Goal: Task Accomplishment & Management: Manage account settings

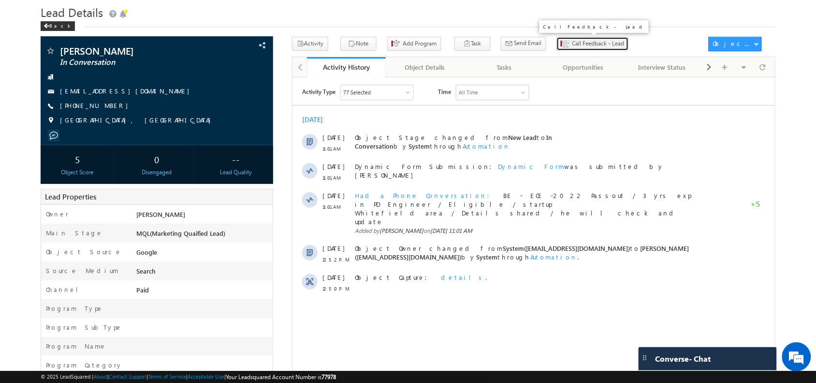
drag, startPoint x: 0, startPoint y: 0, endPoint x: 573, endPoint y: 37, distance: 574.3
click at [573, 37] on button "Call Feedback - Lead" at bounding box center [593, 44] width 73 height 14
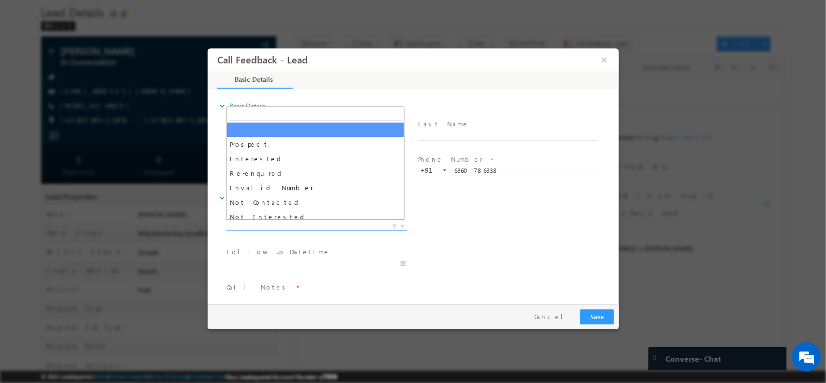
click at [312, 222] on span "X" at bounding box center [316, 226] width 180 height 10
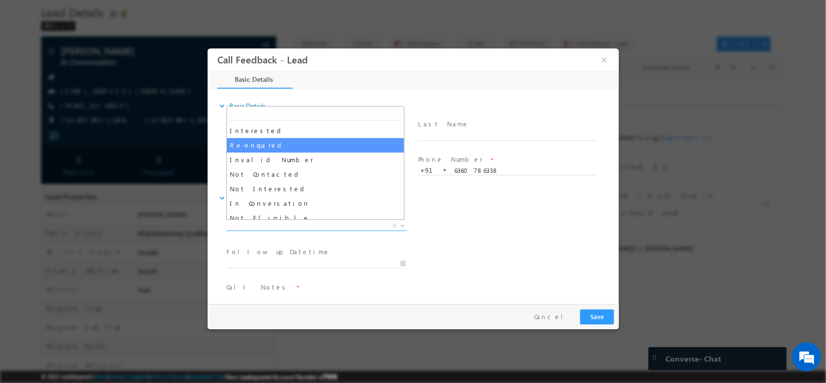
scroll to position [30, 0]
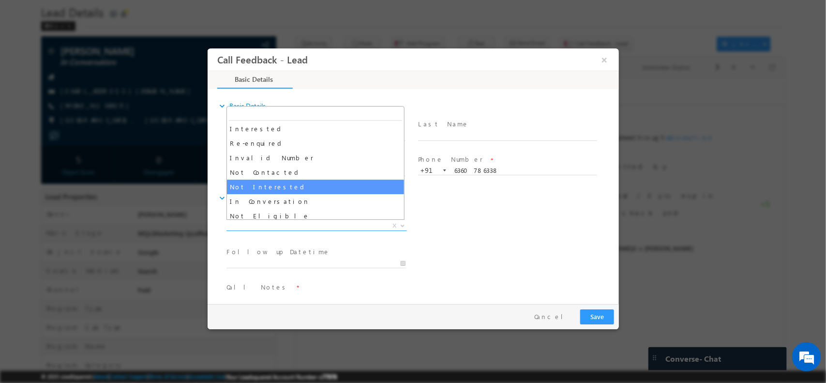
select select "Not Interested"
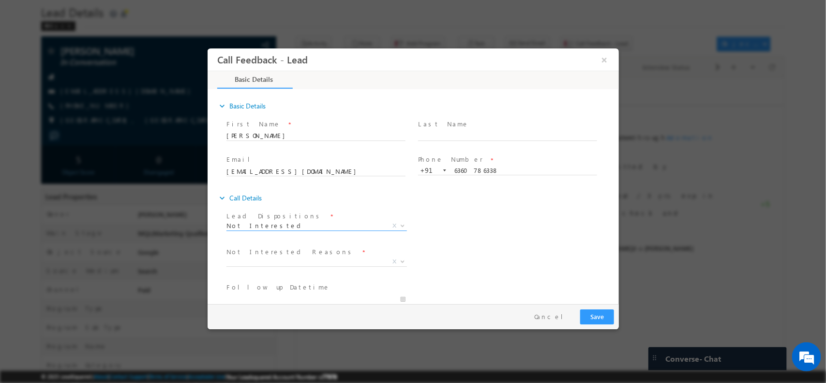
scroll to position [88, 0]
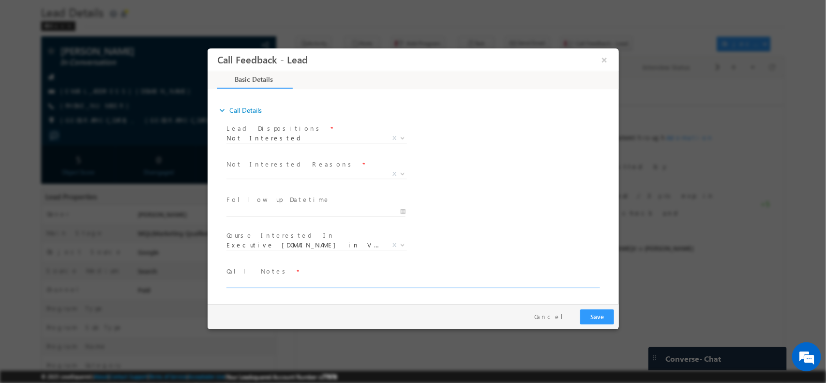
click at [311, 278] on textarea at bounding box center [412, 281] width 372 height 11
paste textarea "not interested for any"
type textarea "not interested for any courses"
drag, startPoint x: 617, startPoint y: 315, endPoint x: 606, endPoint y: 313, distance: 10.8
click at [606, 313] on button "Save" at bounding box center [596, 316] width 34 height 15
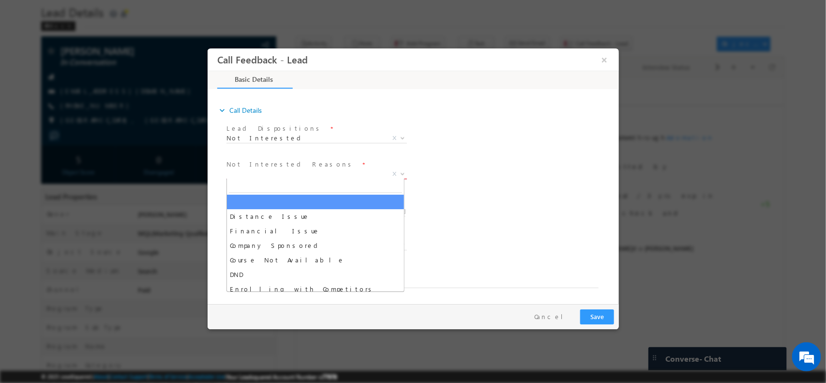
click at [314, 170] on span "X" at bounding box center [316, 174] width 180 height 10
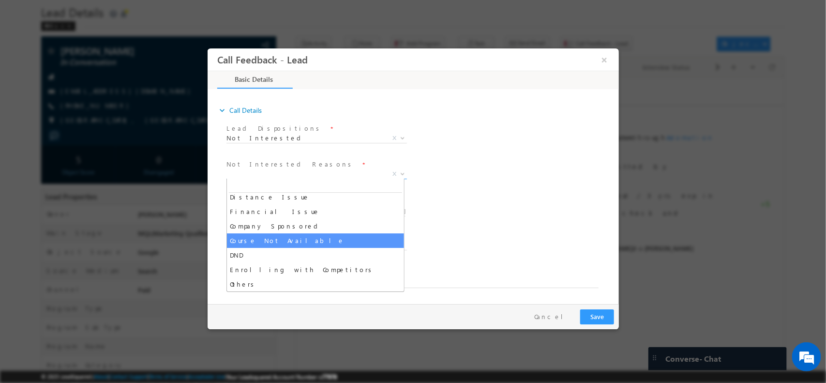
scroll to position [0, 0]
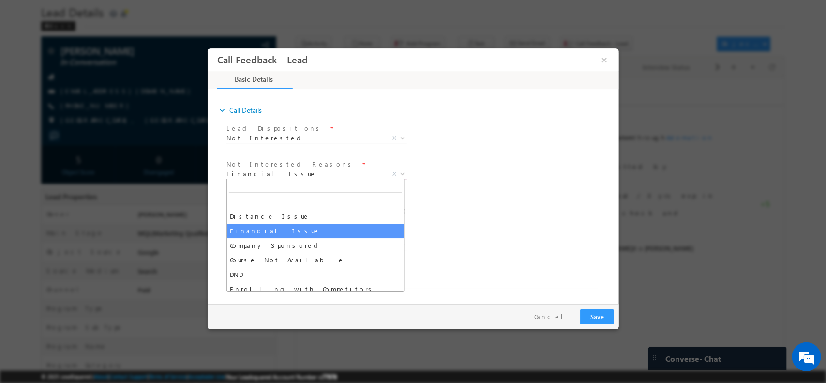
click at [328, 169] on span "Financial Issue" at bounding box center [304, 173] width 157 height 9
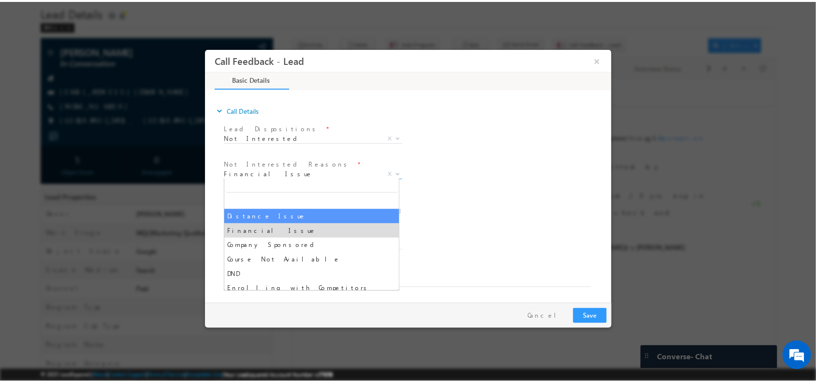
scroll to position [19, 0]
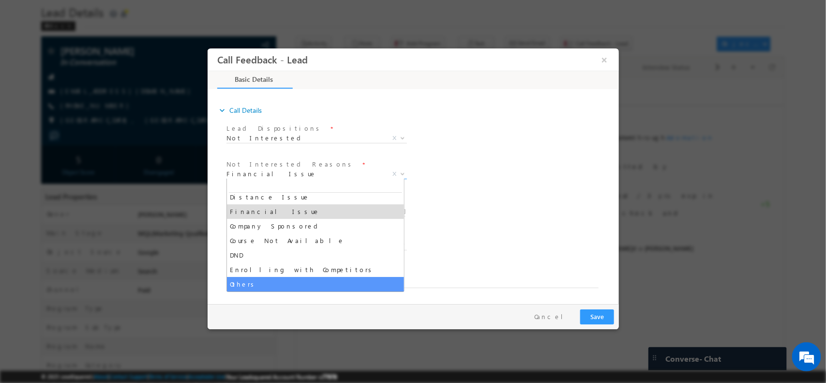
select select "Others"
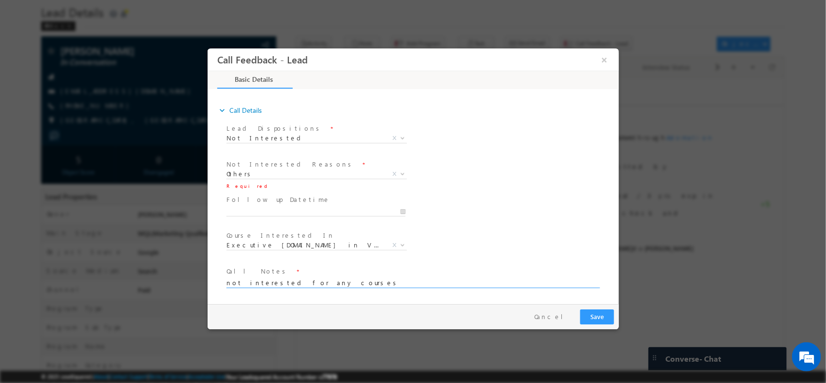
click at [406, 281] on textarea "not interested for any courses" at bounding box center [412, 281] width 372 height 11
type textarea "not interested for any courses / may try in future"
click at [602, 314] on button "Save" at bounding box center [596, 316] width 34 height 15
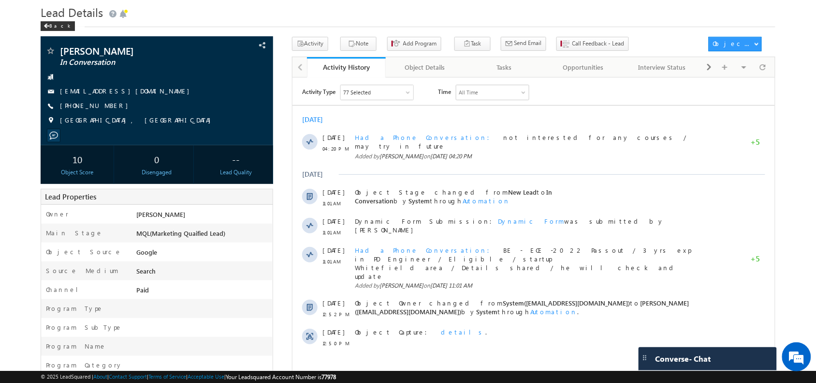
scroll to position [0, 0]
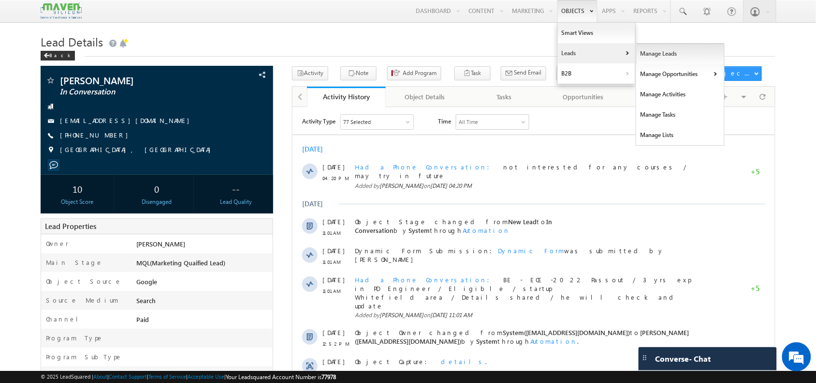
click at [647, 53] on link "Manage Leads" at bounding box center [680, 54] width 89 height 20
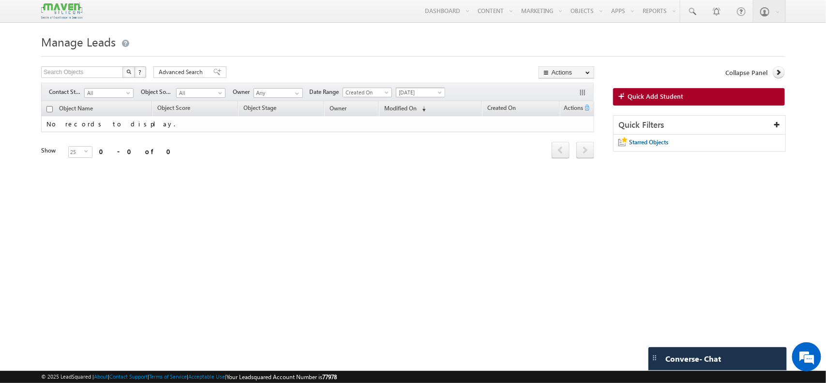
click at [407, 90] on span "Today" at bounding box center [419, 92] width 46 height 9
click at [417, 175] on link "This Month" at bounding box center [423, 177] width 49 height 9
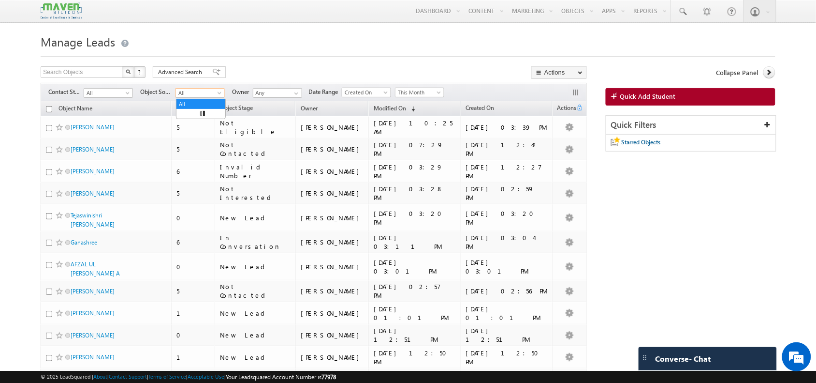
click at [222, 90] on span "All" at bounding box center [199, 93] width 46 height 9
click at [189, 126] on link "Google" at bounding box center [201, 122] width 49 height 9
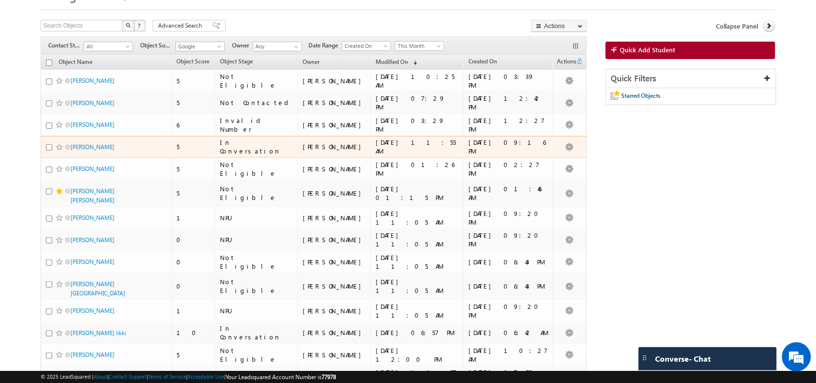
scroll to position [66, 0]
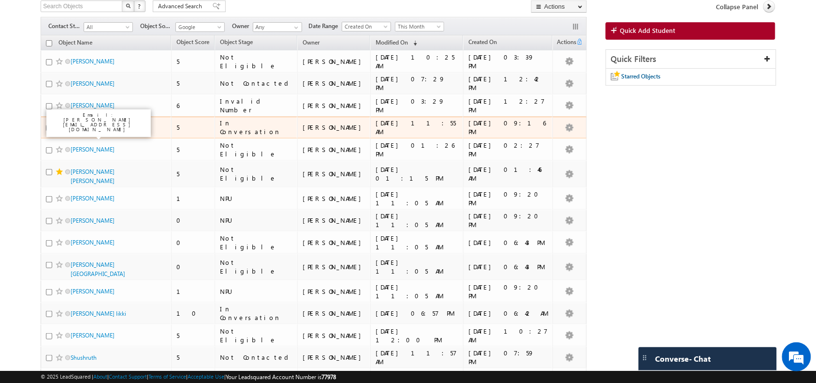
click at [92, 125] on link "Sahil Gupta" at bounding box center [93, 127] width 44 height 7
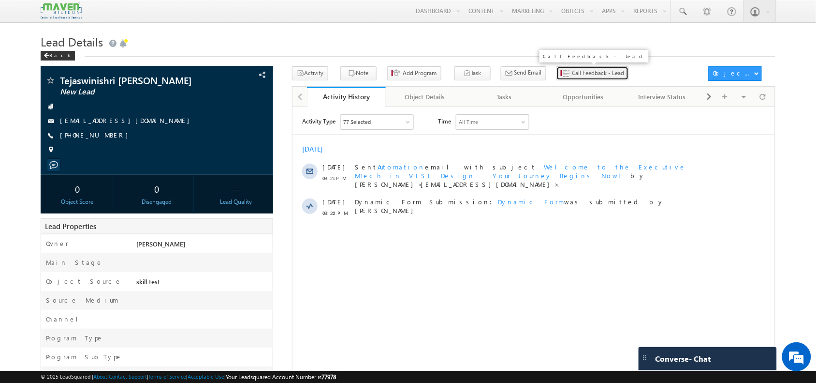
click at [573, 71] on span "Call Feedback - Lead" at bounding box center [599, 73] width 52 height 9
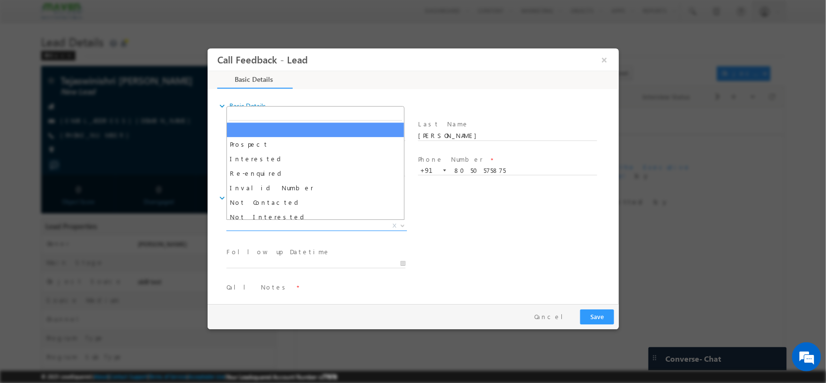
click at [297, 222] on span "X" at bounding box center [316, 226] width 180 height 10
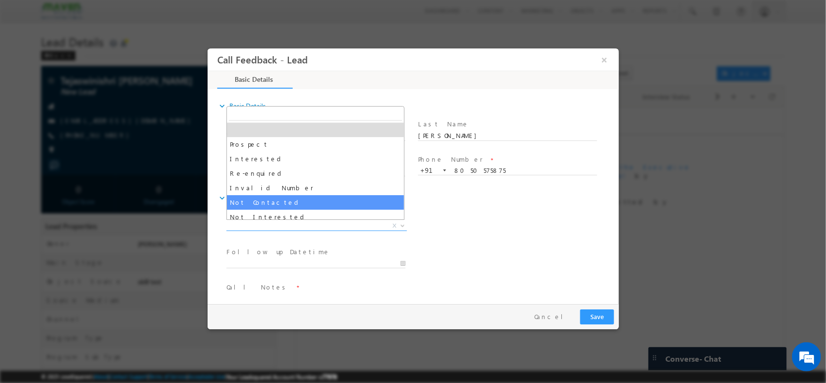
select select "Not Contacted"
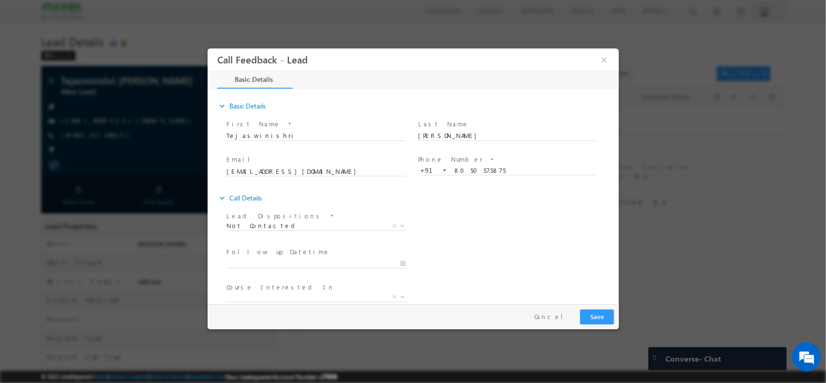
drag, startPoint x: 336, startPoint y: 196, endPoint x: 271, endPoint y: 253, distance: 86.4
click at [271, 253] on label "Follow up Datetime" at bounding box center [278, 251] width 104 height 9
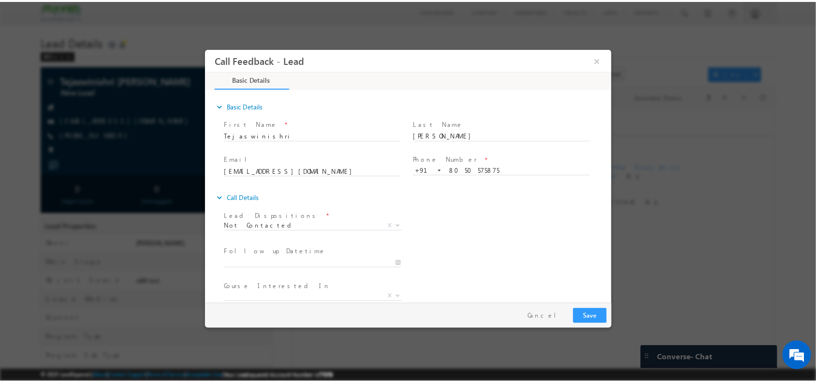
scroll to position [52, 0]
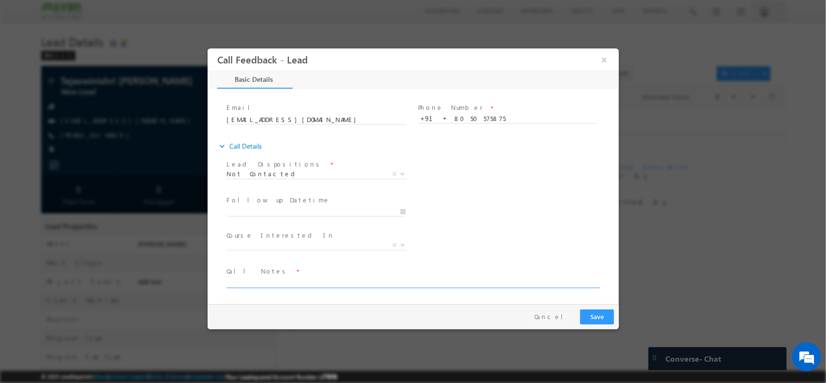
drag, startPoint x: 271, startPoint y: 289, endPoint x: 263, endPoint y: 282, distance: 10.6
click at [263, 282] on span at bounding box center [416, 282] width 381 height 12
click at [263, 282] on textarea at bounding box center [412, 281] width 372 height 11
type textarea "NPU"
click at [588, 314] on button "Save" at bounding box center [596, 316] width 34 height 15
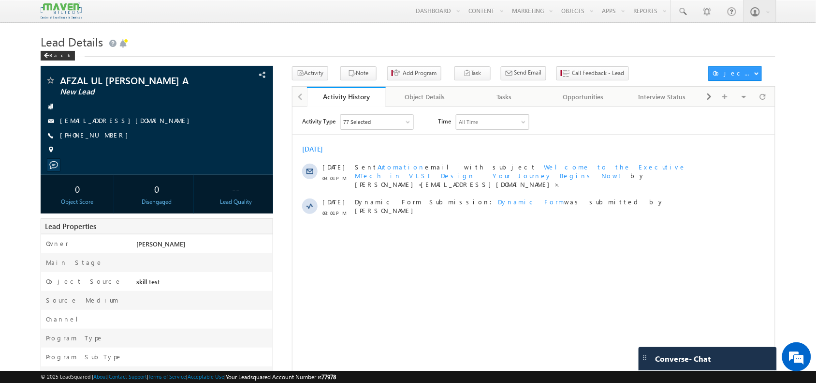
click at [356, 48] on h1 "Lead Details" at bounding box center [408, 40] width 735 height 19
click at [771, 101] on div at bounding box center [763, 96] width 19 height 17
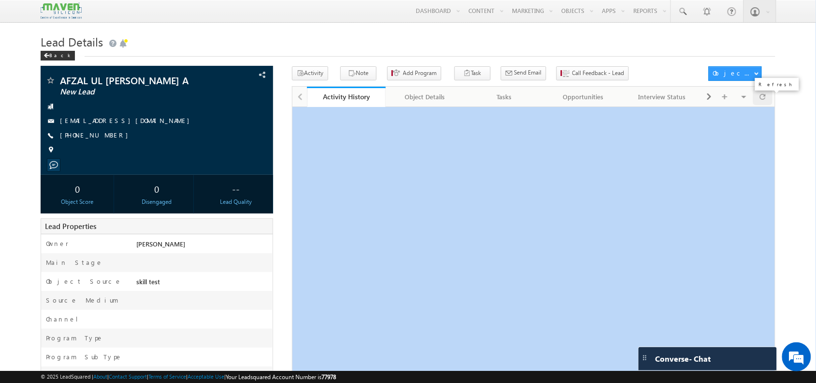
click at [771, 101] on div at bounding box center [763, 96] width 19 height 17
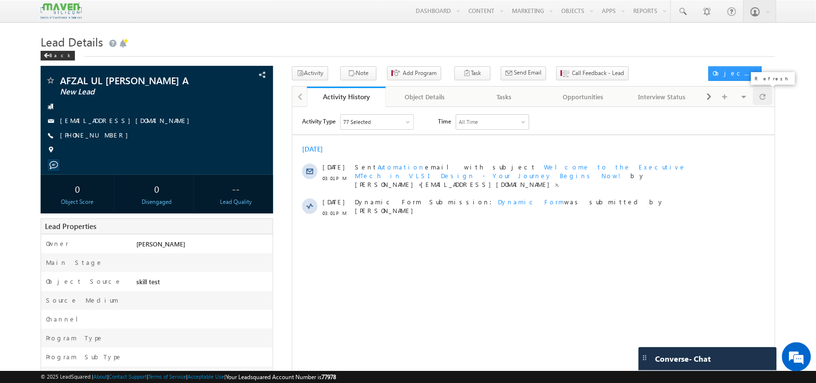
click at [765, 101] on span at bounding box center [763, 96] width 6 height 17
click at [765, 97] on span at bounding box center [763, 96] width 6 height 17
click at [574, 68] on button "Call Feedback - Lead" at bounding box center [593, 73] width 73 height 14
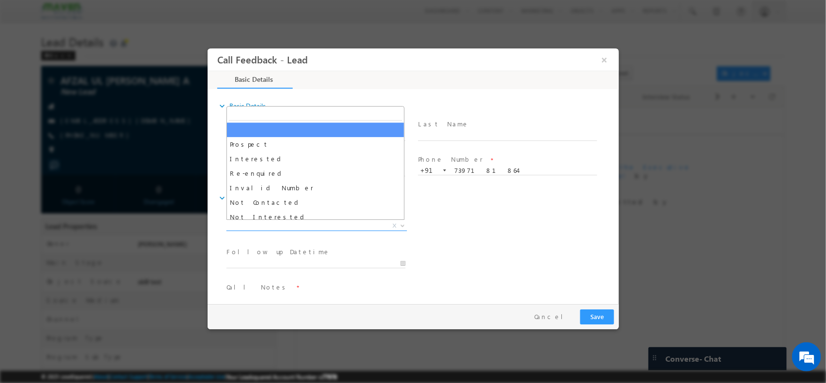
click at [308, 222] on span "X" at bounding box center [316, 226] width 180 height 10
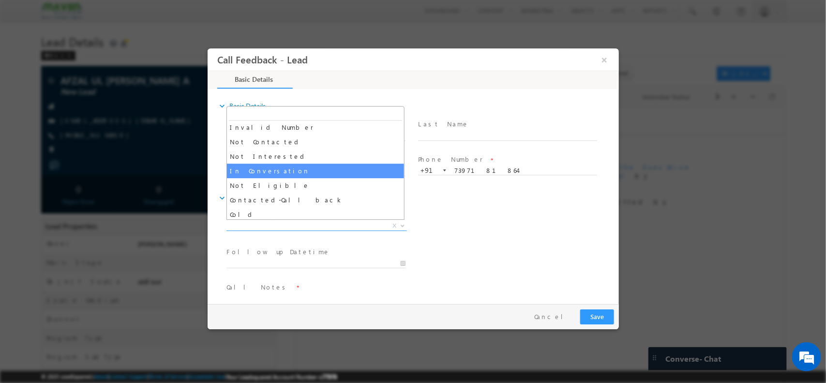
scroll to position [61, 0]
select select "In Conversation"
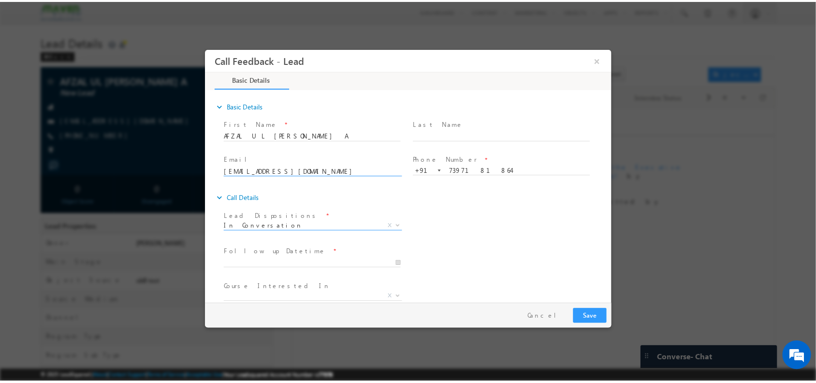
scroll to position [52, 0]
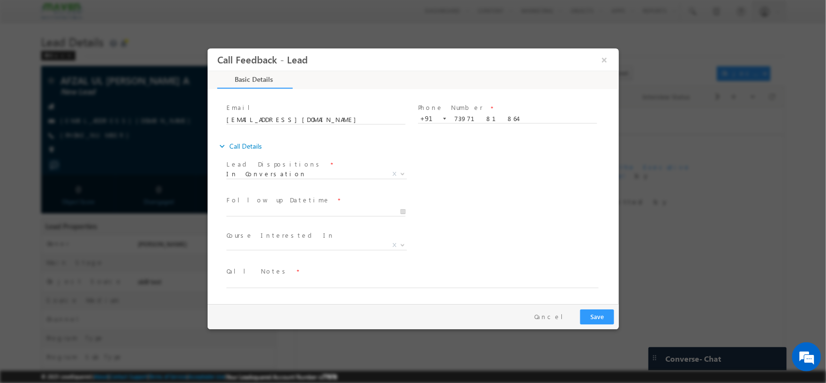
click at [326, 204] on span "Follow up Datetime *" at bounding box center [315, 199] width 178 height 11
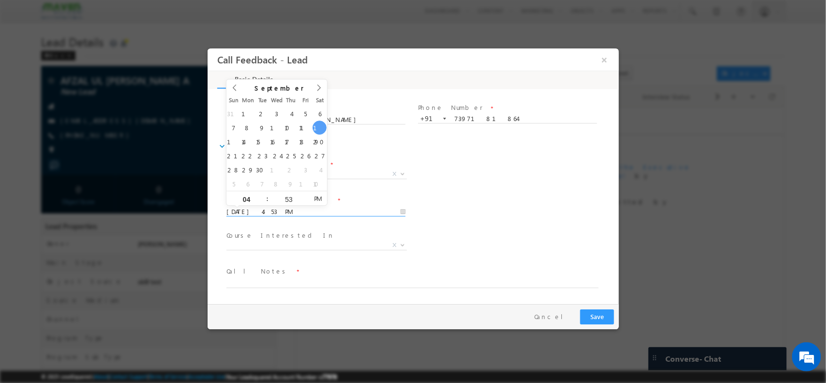
click at [323, 207] on input "13/09/2025 4:53 PM" at bounding box center [315, 212] width 179 height 10
type input "16/09/2025 4:53 PM"
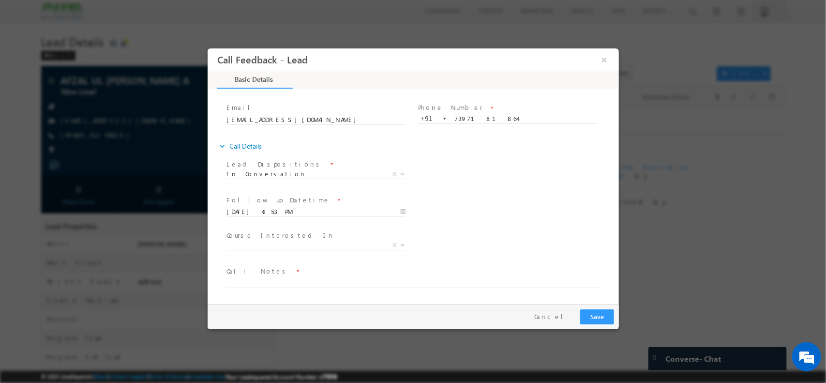
click at [284, 254] on span at bounding box center [315, 256] width 178 height 11
click at [284, 273] on span "Call Notes *" at bounding box center [406, 271] width 361 height 11
click at [270, 289] on span at bounding box center [406, 292] width 361 height 11
click at [264, 282] on textarea at bounding box center [412, 281] width 372 height 11
type textarea "will discuss with parents / 2 nd year student /Not that interested / Hindustan …"
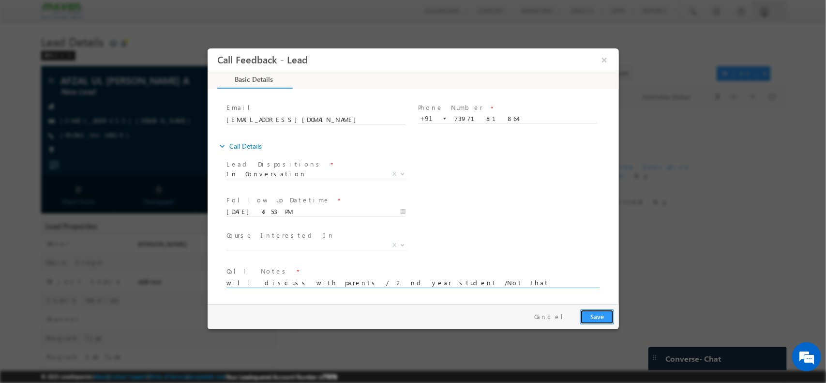
click at [605, 314] on button "Save" at bounding box center [596, 316] width 34 height 15
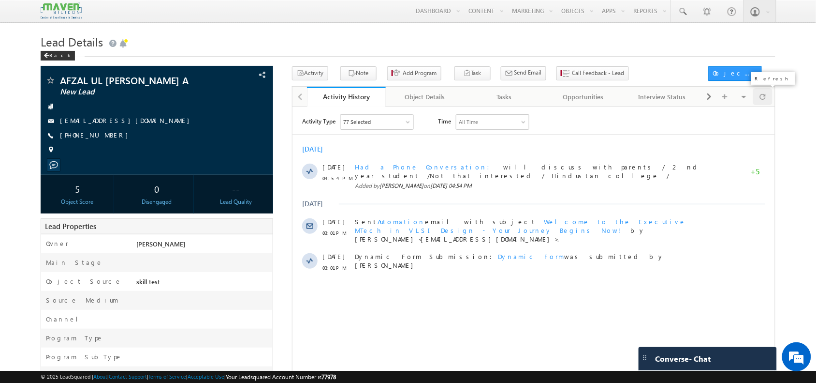
click at [760, 98] on span at bounding box center [763, 96] width 6 height 17
click at [767, 103] on div at bounding box center [763, 96] width 19 height 17
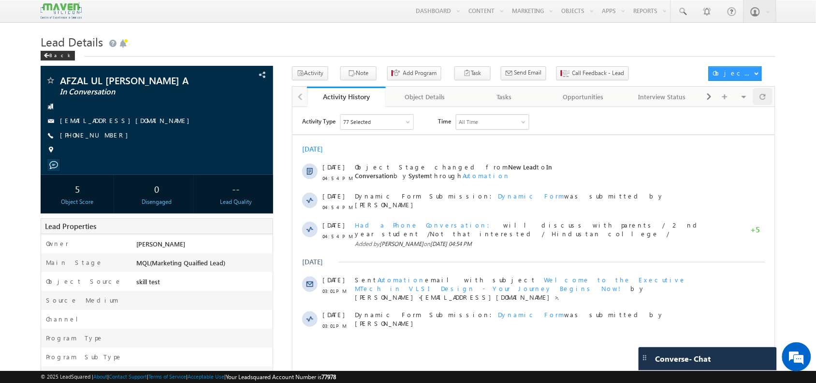
drag, startPoint x: 774, startPoint y: 104, endPoint x: 767, endPoint y: 97, distance: 9.6
click at [767, 97] on div "Activity History Activity History Object Details Object Details Tasks Tasks Opp…" at bounding box center [534, 96] width 484 height 20
click at [767, 97] on div at bounding box center [763, 96] width 19 height 17
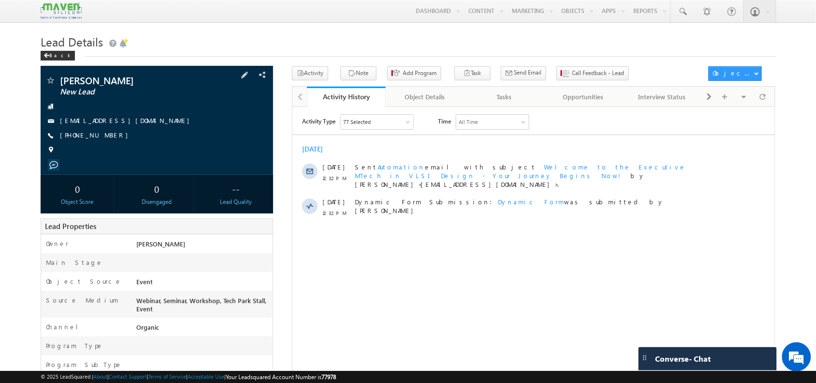
click at [103, 132] on span "[PHONE_NUMBER]" at bounding box center [96, 136] width 73 height 10
drag, startPoint x: 108, startPoint y: 139, endPoint x: 92, endPoint y: 143, distance: 16.0
click at [92, 143] on div "[PERSON_NAME] New Lead [EMAIL_ADDRESS][DOMAIN_NAME] [PHONE_NUMBER]" at bounding box center [156, 117] width 222 height 84
copy div "[PHONE_NUMBER]"
click at [761, 94] on span at bounding box center [763, 96] width 6 height 17
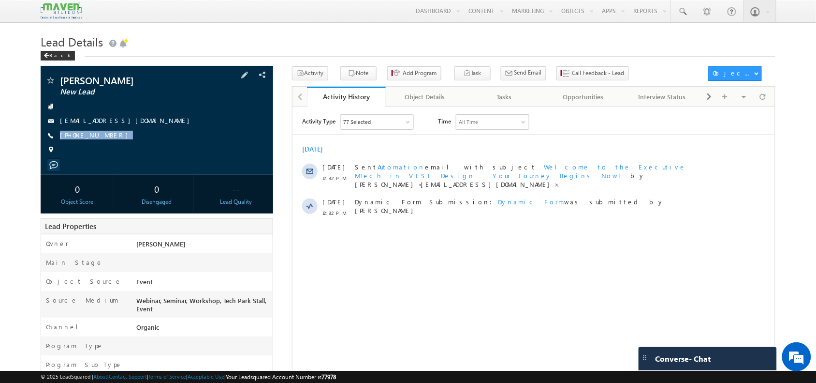
click at [112, 143] on div "[PERSON_NAME] New Lead [EMAIL_ADDRESS][DOMAIN_NAME] [PHONE_NUMBER]" at bounding box center [156, 117] width 222 height 84
copy div "[PHONE_NUMBER]"
click at [152, 117] on div "[EMAIL_ADDRESS][DOMAIN_NAME]" at bounding box center [156, 121] width 222 height 10
drag, startPoint x: 142, startPoint y: 119, endPoint x: 138, endPoint y: 129, distance: 10.0
click at [138, 129] on div "[PERSON_NAME] New Lead [EMAIL_ADDRESS][DOMAIN_NAME] [PHONE_NUMBER]" at bounding box center [156, 117] width 222 height 84
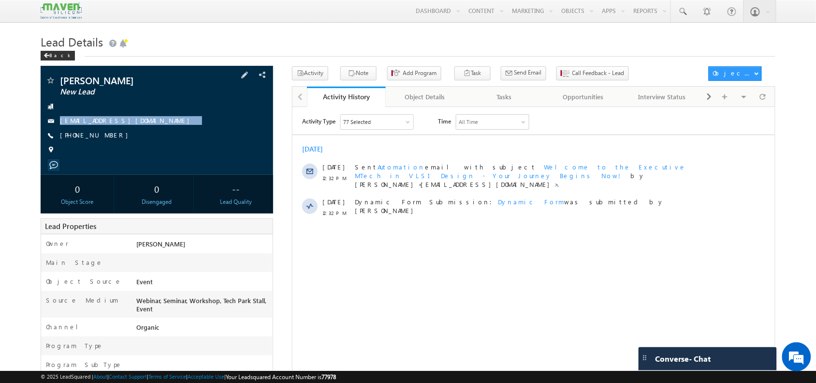
copy div "[EMAIL_ADDRESS][DOMAIN_NAME]"
click at [766, 99] on span at bounding box center [763, 96] width 6 height 17
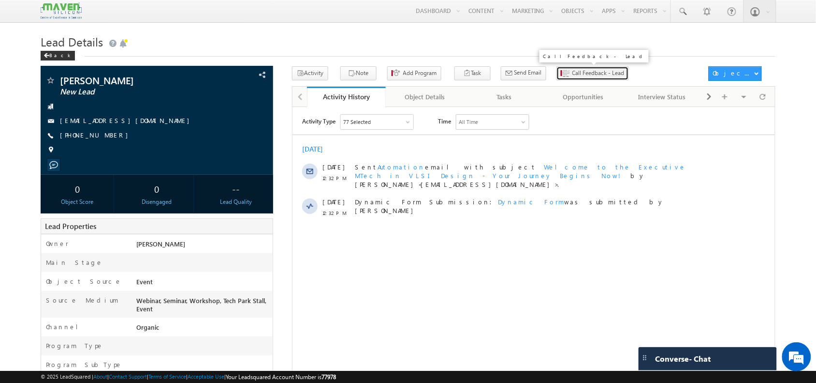
click at [585, 76] on span "Call Feedback - Lead" at bounding box center [599, 73] width 52 height 9
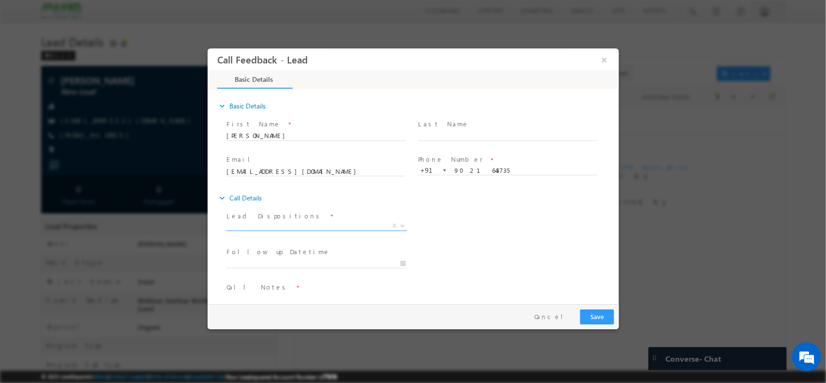
click at [317, 231] on span "X" at bounding box center [316, 227] width 180 height 10
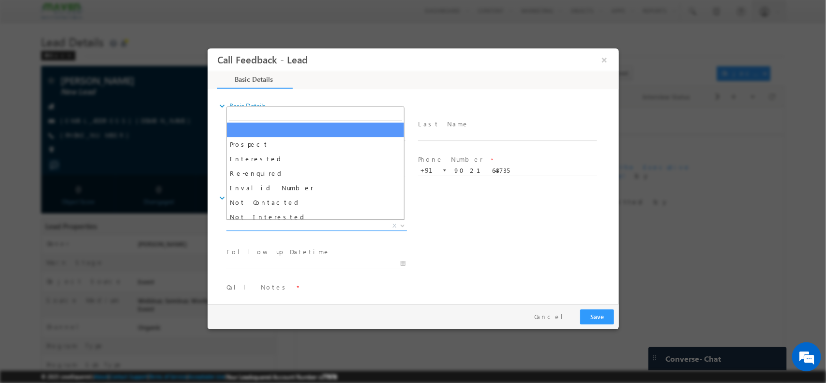
click at [332, 227] on span "X" at bounding box center [316, 226] width 180 height 10
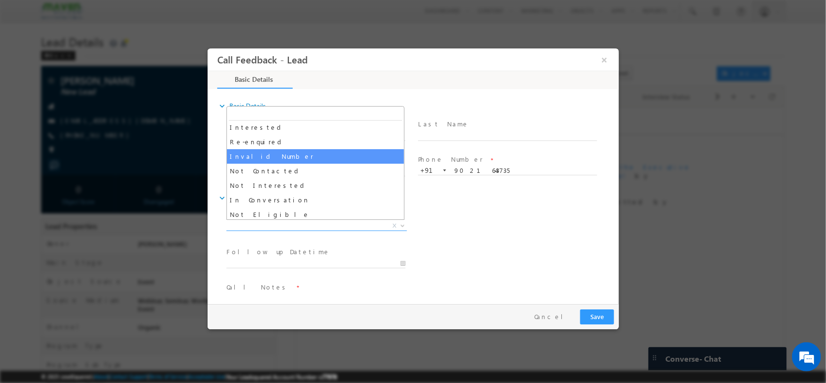
scroll to position [51, 0]
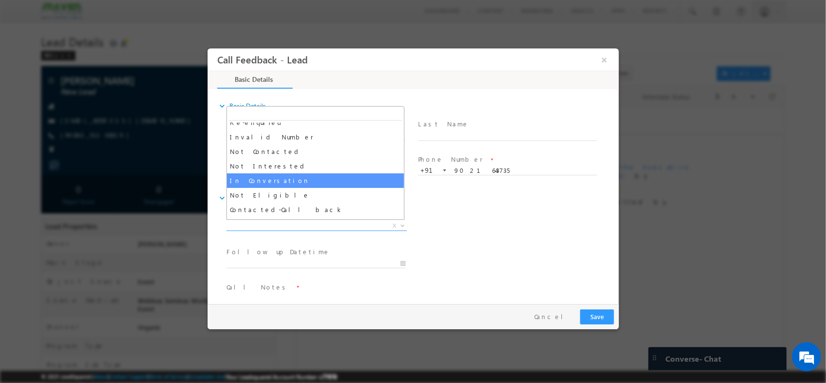
select select "In Conversation"
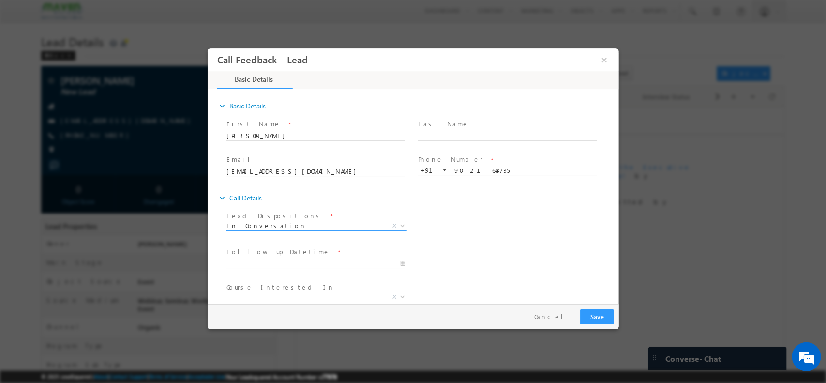
scroll to position [52, 0]
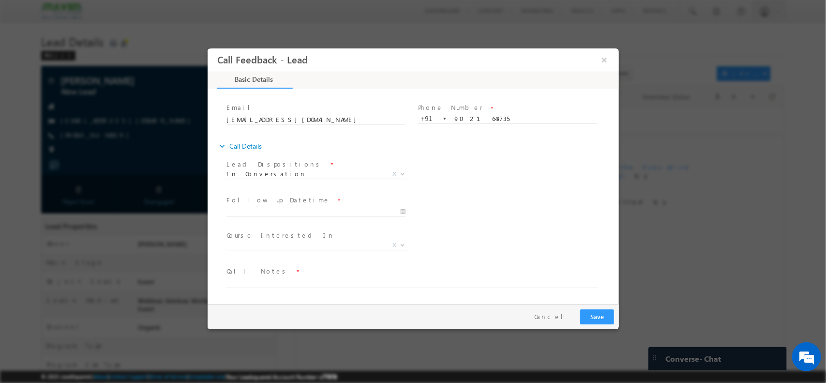
click at [311, 205] on div at bounding box center [320, 211] width 188 height 12
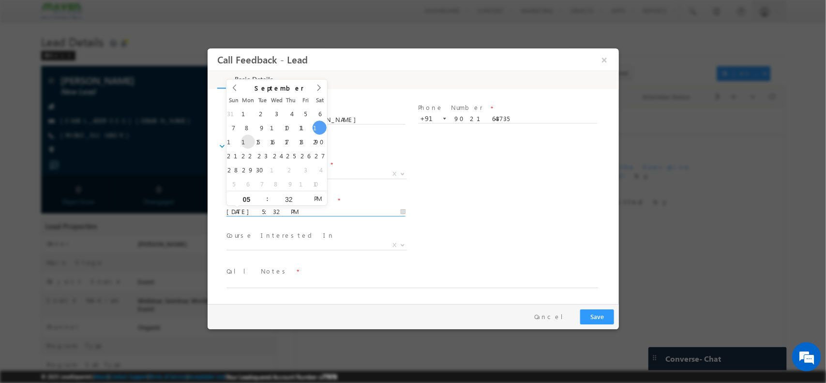
drag, startPoint x: 318, startPoint y: 210, endPoint x: 248, endPoint y: 143, distance: 97.1
click at [248, 143] on body "Call Feedback - Lead × Basic Details" at bounding box center [412, 175] width 411 height 254
type input "15/09/2025 5:32 PM"
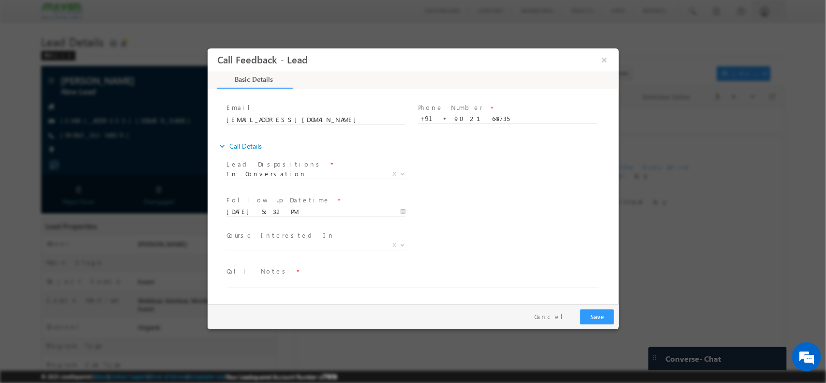
click at [353, 236] on span "Course Interested In *" at bounding box center [315, 235] width 178 height 11
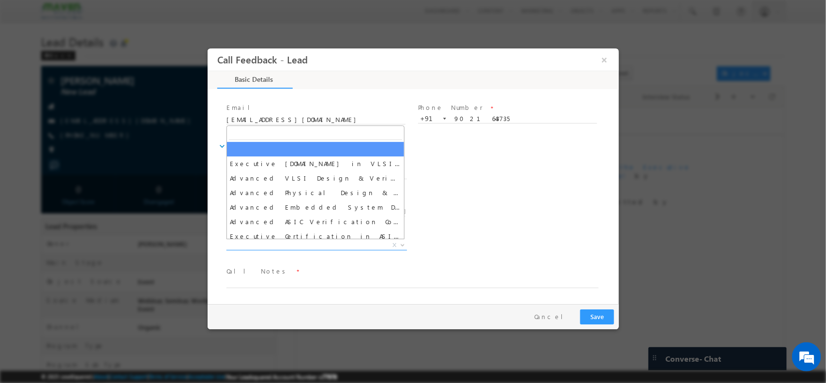
click at [347, 244] on span "X" at bounding box center [316, 245] width 180 height 10
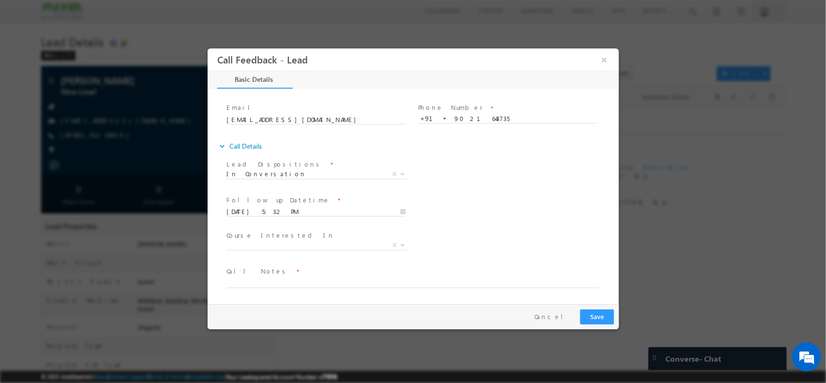
click at [472, 209] on div "Follow up Datetime * 15/09/2025 5:32 PM Program Type * Long Term Short Term X" at bounding box center [421, 210] width 394 height 36
drag, startPoint x: 346, startPoint y: 290, endPoint x: 338, endPoint y: 281, distance: 11.3
click at [338, 281] on span at bounding box center [416, 282] width 381 height 12
click at [338, 281] on textarea at bounding box center [412, 281] width 372 height 11
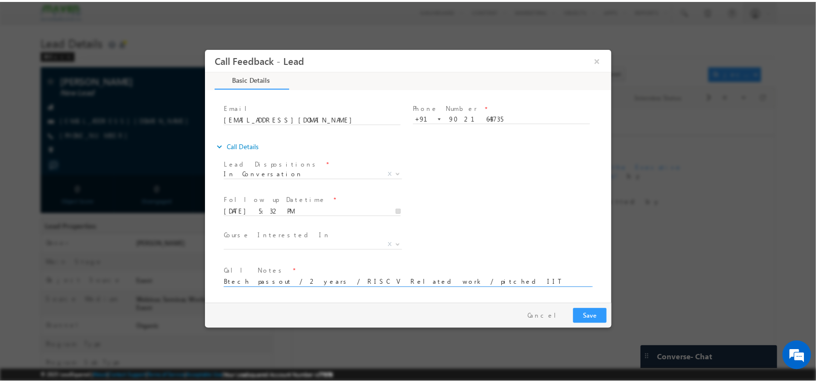
scroll to position [0, 0]
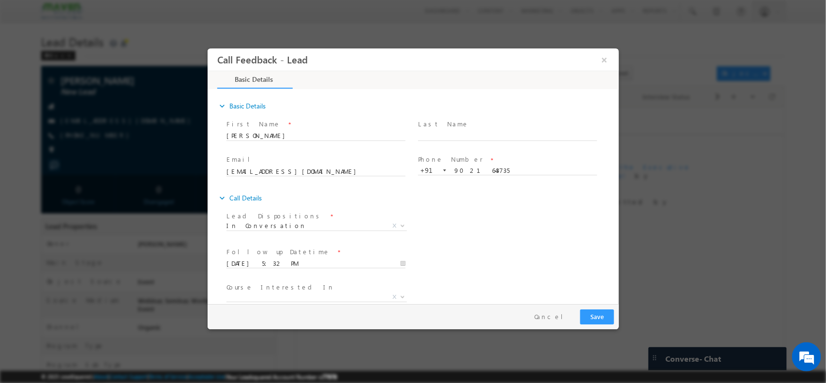
type textarea "Btech passout / 2 years / RISC V Related work / pitched IIT Courses"
click at [590, 314] on button "Save" at bounding box center [596, 316] width 34 height 15
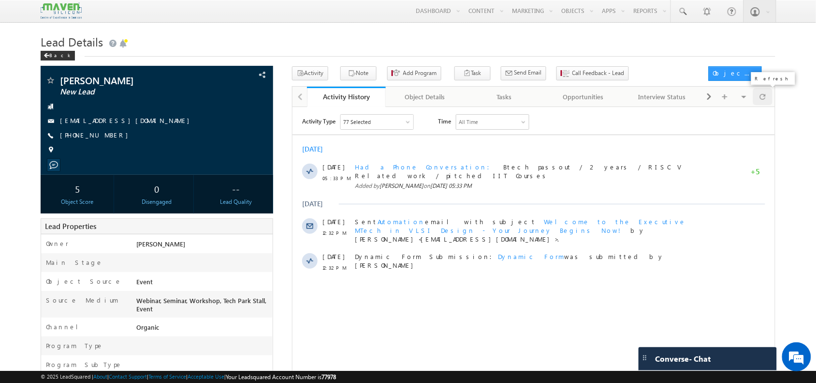
click at [765, 99] on span at bounding box center [763, 96] width 6 height 17
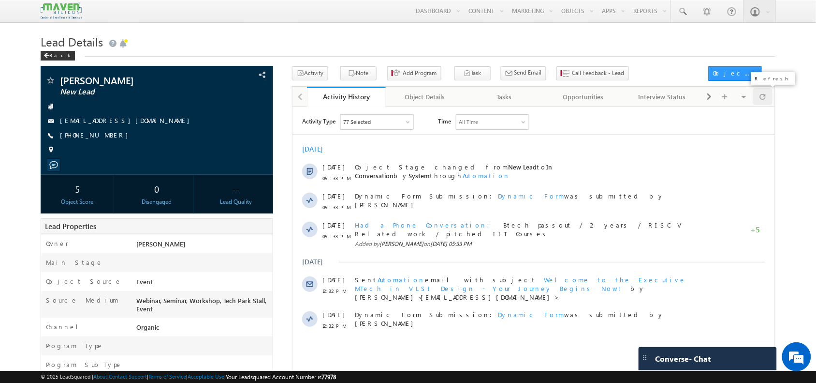
click at [765, 103] on span at bounding box center [763, 96] width 6 height 17
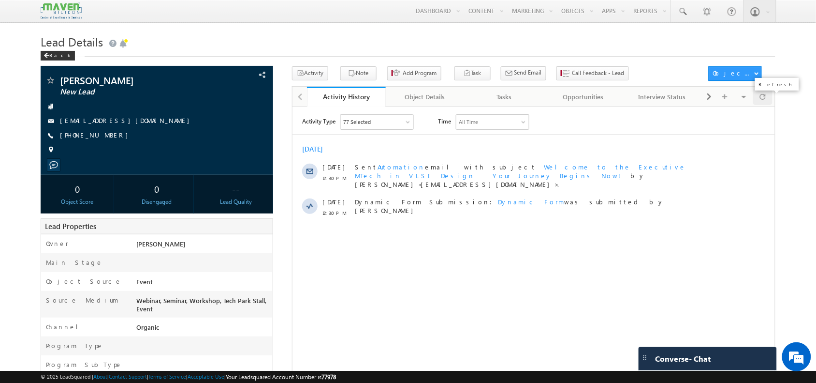
click at [768, 99] on div at bounding box center [763, 96] width 19 height 17
click at [762, 97] on span at bounding box center [763, 96] width 6 height 17
click at [769, 98] on div at bounding box center [763, 96] width 19 height 17
click at [763, 104] on span at bounding box center [763, 96] width 6 height 17
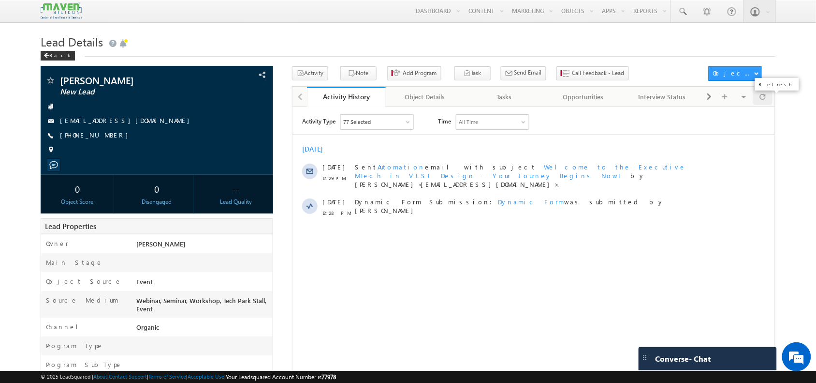
click at [763, 104] on span at bounding box center [763, 96] width 6 height 17
click at [762, 96] on span at bounding box center [763, 96] width 6 height 17
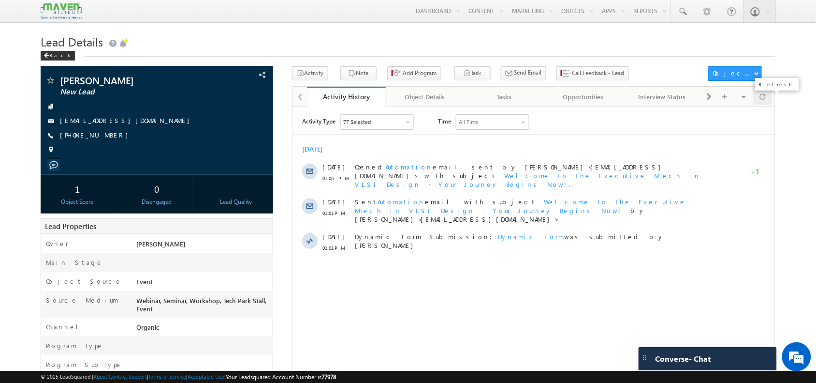
click at [770, 99] on div at bounding box center [763, 96] width 19 height 17
click at [767, 100] on div at bounding box center [763, 96] width 19 height 17
click at [754, 93] on div at bounding box center [763, 96] width 19 height 17
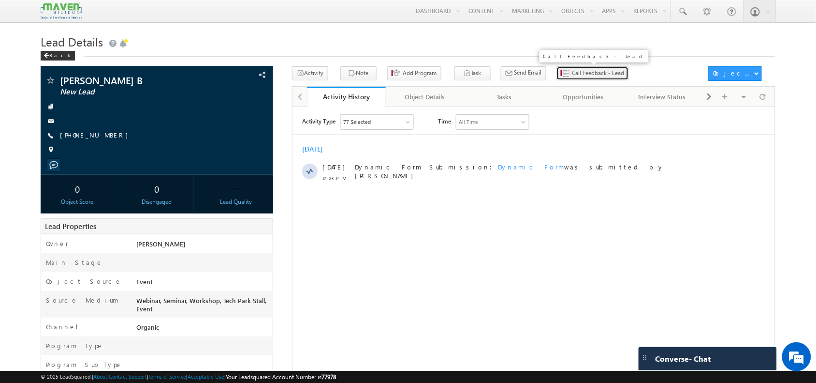
click at [574, 77] on span "Call Feedback - Lead" at bounding box center [599, 73] width 52 height 9
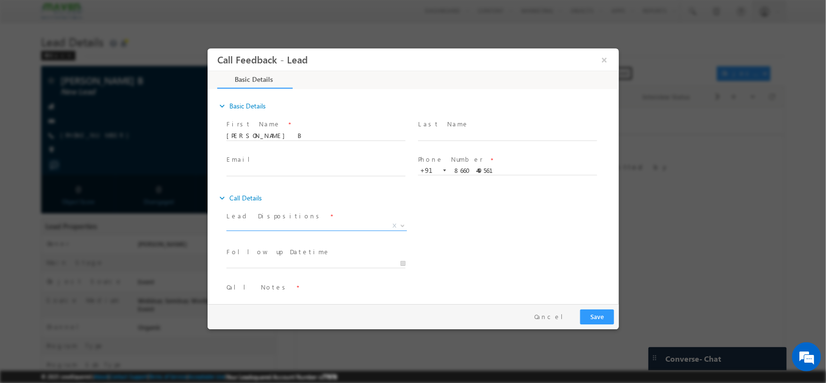
scroll to position [16, 0]
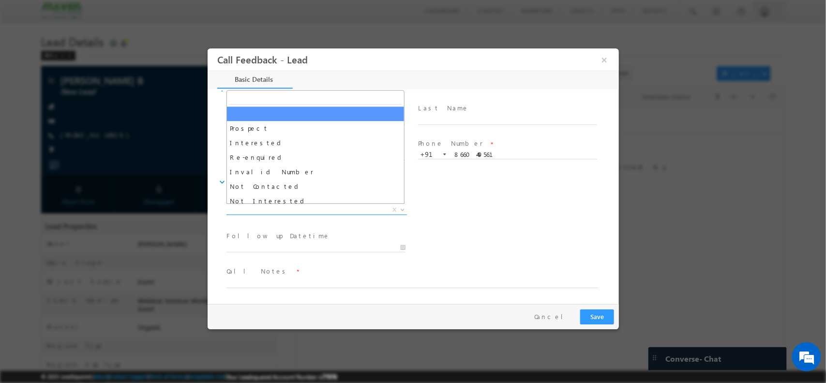
click at [312, 212] on span "X" at bounding box center [316, 210] width 180 height 10
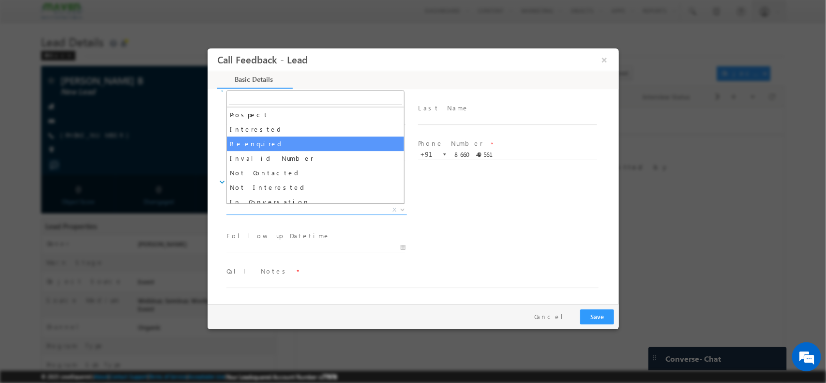
scroll to position [15, 0]
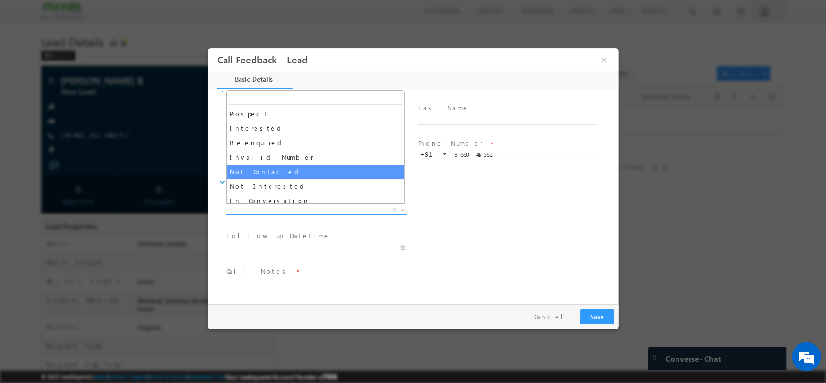
select select "Not Contacted"
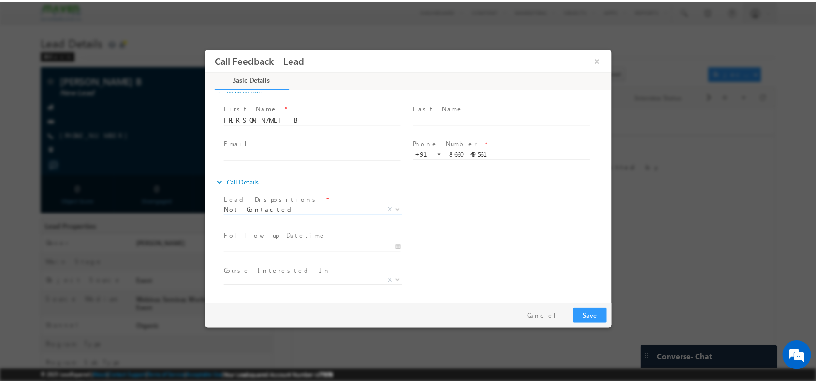
scroll to position [52, 0]
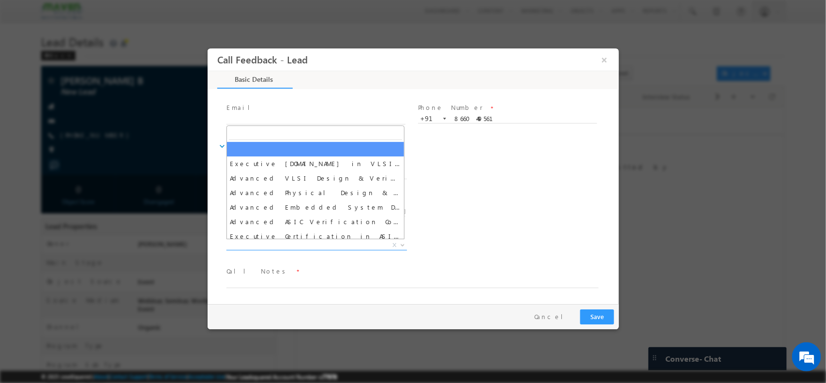
click at [328, 246] on span "X" at bounding box center [316, 245] width 180 height 10
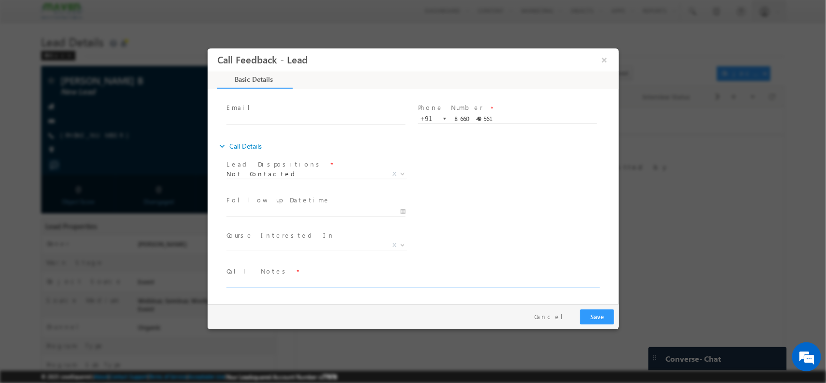
click at [305, 278] on textarea at bounding box center [412, 281] width 372 height 11
type textarea "NPU"
click at [598, 304] on div "Pay & Save Save Cancel" at bounding box center [415, 315] width 416 height 25
click at [594, 314] on button "Save" at bounding box center [596, 316] width 34 height 15
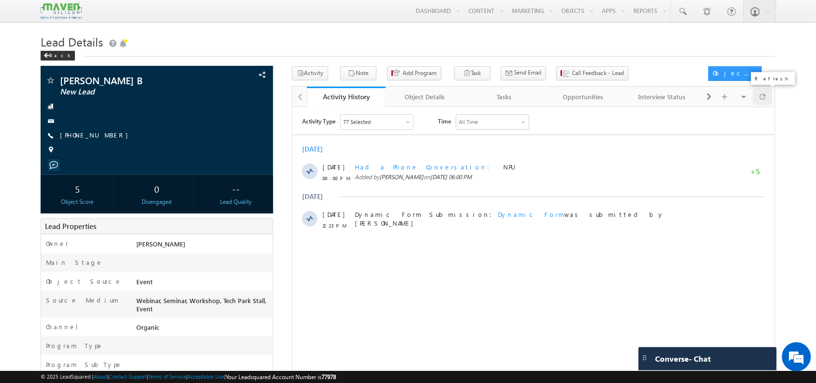
click at [757, 94] on div at bounding box center [763, 96] width 19 height 17
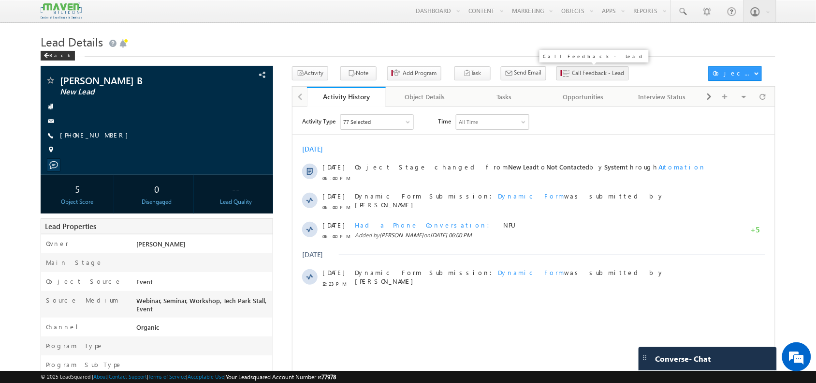
scroll to position [0, 0]
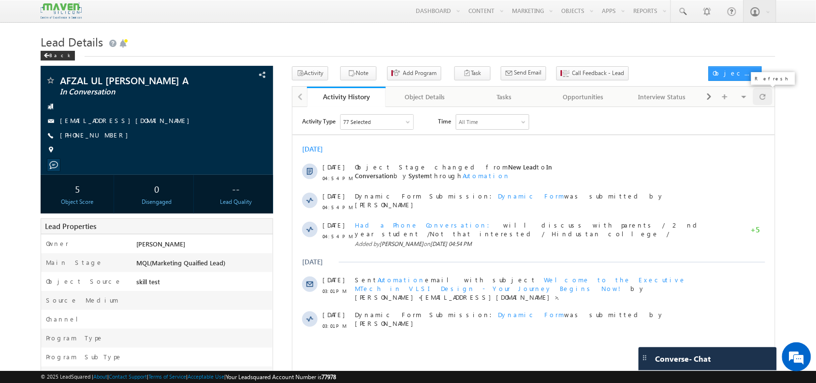
click at [770, 97] on div at bounding box center [763, 96] width 19 height 17
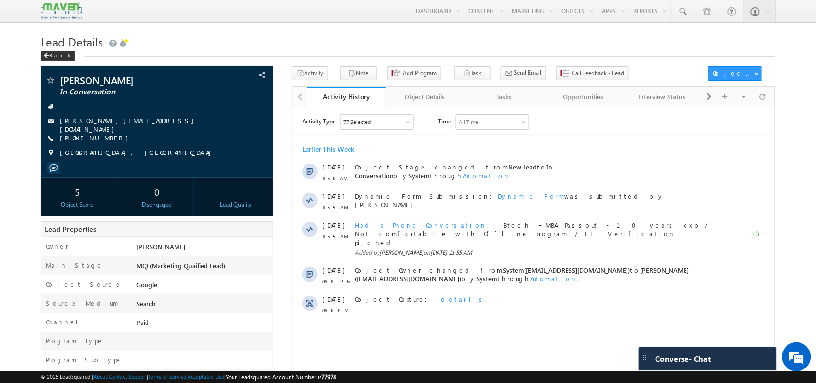
click at [757, 105] on div "Visible Tabs Activity History Default Object Details Default Tasks Default Oppo…" at bounding box center [738, 96] width 70 height 19
click at [757, 100] on div at bounding box center [763, 96] width 19 height 17
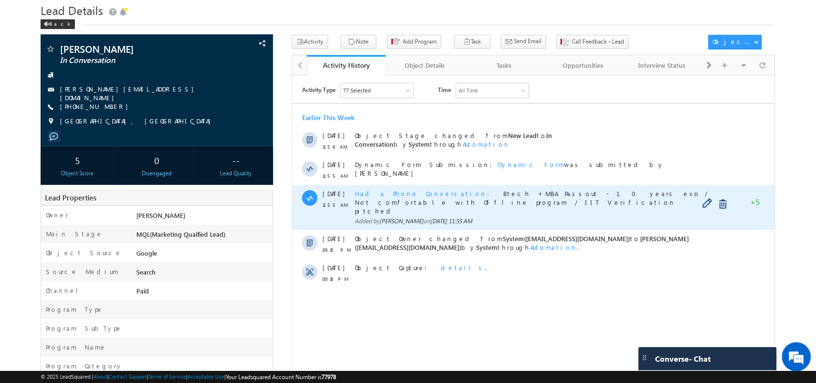
scroll to position [29, 0]
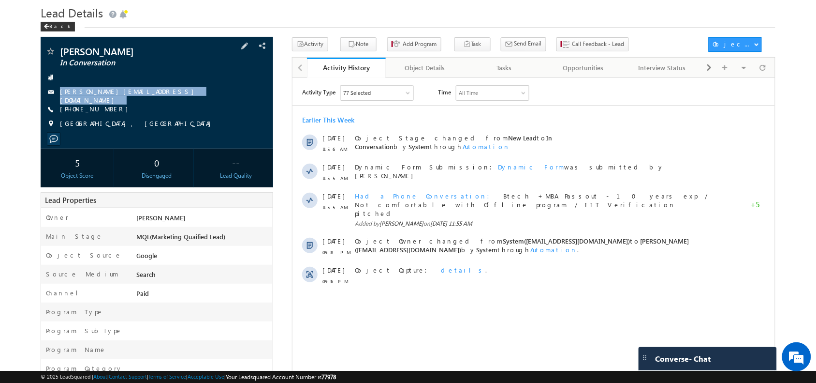
drag, startPoint x: 146, startPoint y: 93, endPoint x: 149, endPoint y: 101, distance: 8.4
click at [149, 101] on div "[PERSON_NAME] In Conversation [PERSON_NAME][EMAIL_ADDRESS][DOMAIN_NAME] [PHONE_…" at bounding box center [156, 89] width 222 height 87
copy div "[PERSON_NAME][EMAIL_ADDRESS][DOMAIN_NAME]"
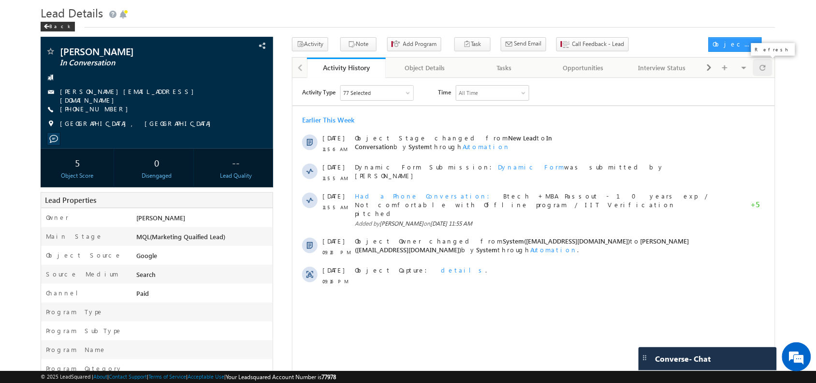
click at [765, 74] on span at bounding box center [763, 67] width 6 height 17
click at [763, 62] on span at bounding box center [763, 67] width 6 height 17
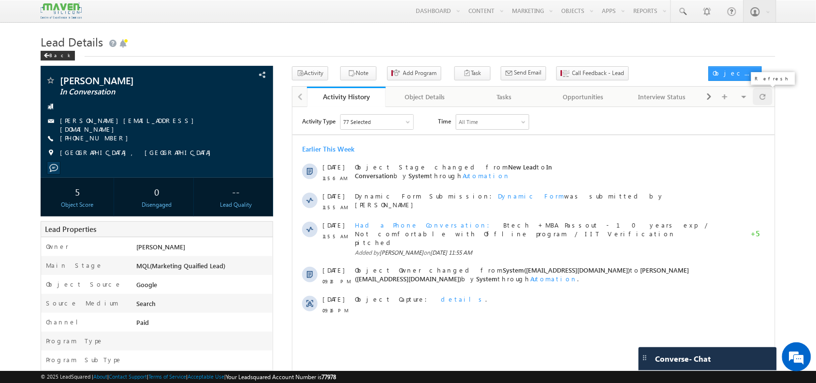
click at [769, 98] on div at bounding box center [763, 96] width 19 height 17
